Goal: Information Seeking & Learning: Understand process/instructions

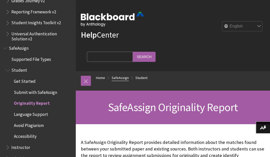
click at [122, 75] on link "SafeAssign" at bounding box center [120, 78] width 17 height 6
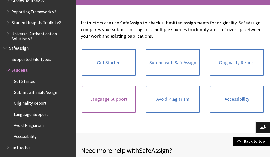
scroll to position [116, 0]
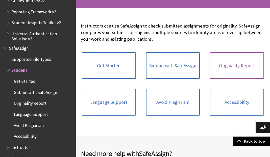
click at [244, 52] on link "Originality Report" at bounding box center [237, 65] width 54 height 27
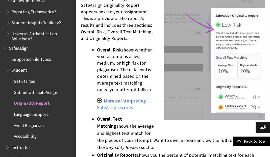
scroll to position [566, 0]
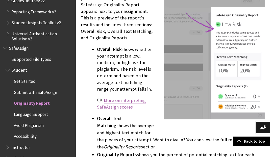
click at [126, 97] on link "More on interpreting SafeAssign scores" at bounding box center [121, 103] width 49 height 13
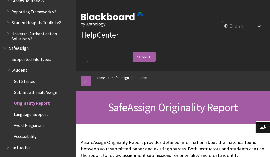
click at [29, 44] on span "SafeAssign" at bounding box center [38, 48] width 70 height 9
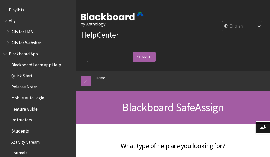
scroll to position [531, 0]
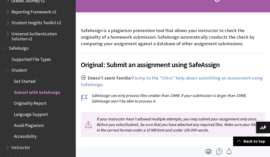
scroll to position [111, 0]
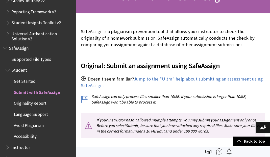
click at [47, 99] on span "Originality Report" at bounding box center [40, 103] width 65 height 9
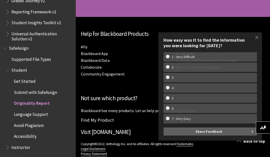
scroll to position [1917, 0]
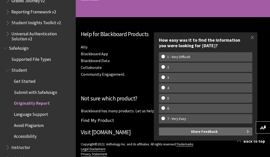
click at [179, 51] on link "SafeAssign" at bounding box center [184, 53] width 19 height 5
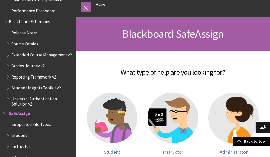
scroll to position [77, 0]
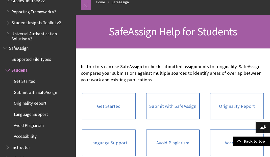
scroll to position [82, 0]
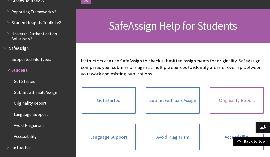
click at [228, 87] on link "Originality Report" at bounding box center [237, 100] width 54 height 27
